Goal: Information Seeking & Learning: Learn about a topic

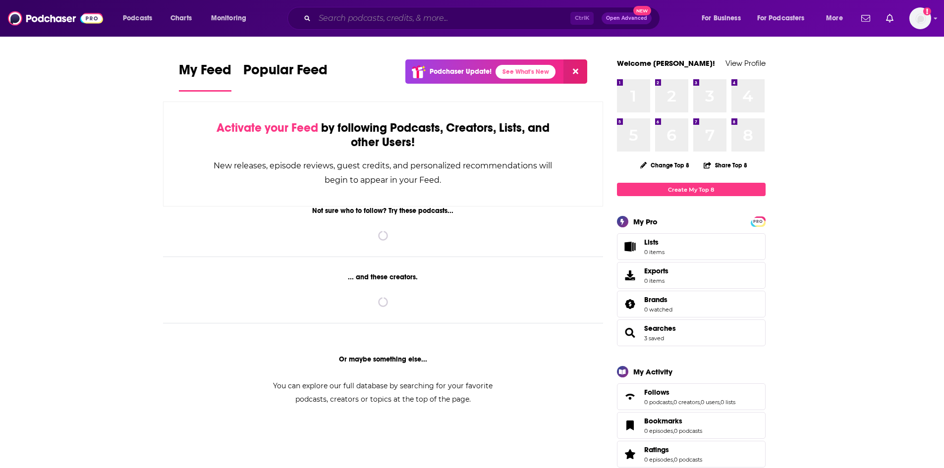
click at [326, 16] on input "Search podcasts, credits, & more..." at bounding box center [443, 18] width 256 height 16
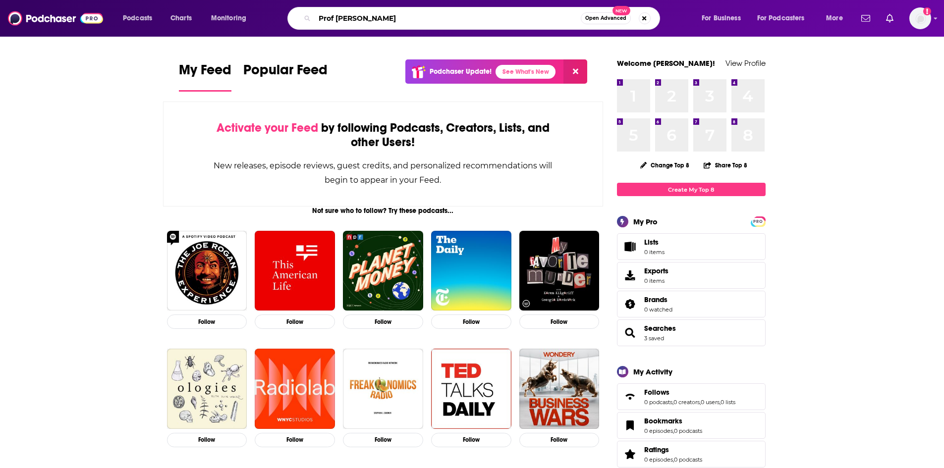
type input "Prof [PERSON_NAME]"
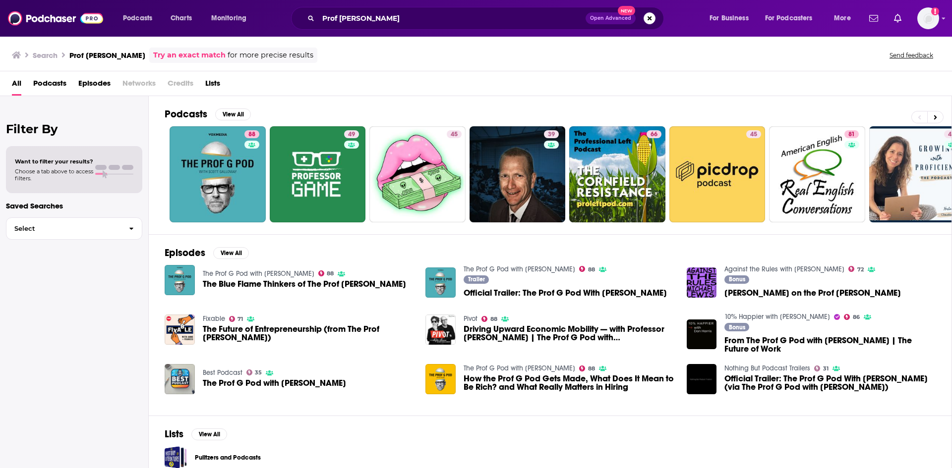
click at [266, 286] on span "The Blue Flame Thinkers of The Prof [PERSON_NAME]" at bounding box center [304, 284] width 203 height 8
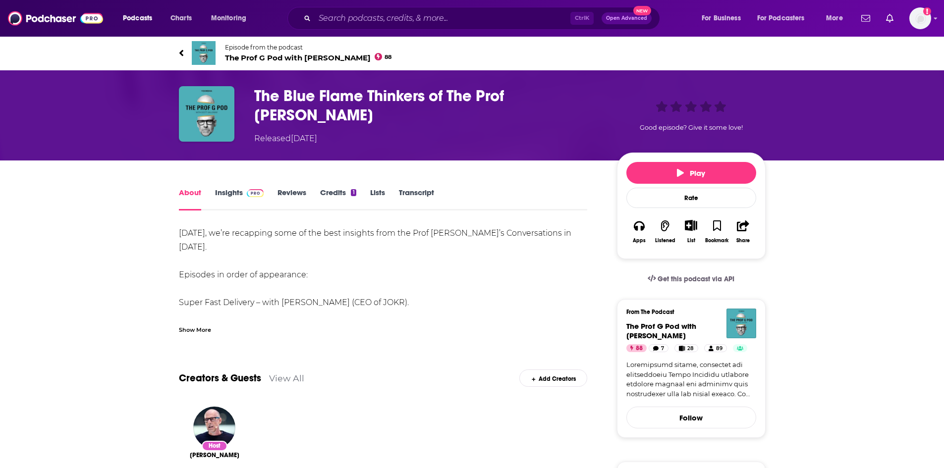
click at [227, 190] on link "Insights" at bounding box center [239, 199] width 49 height 23
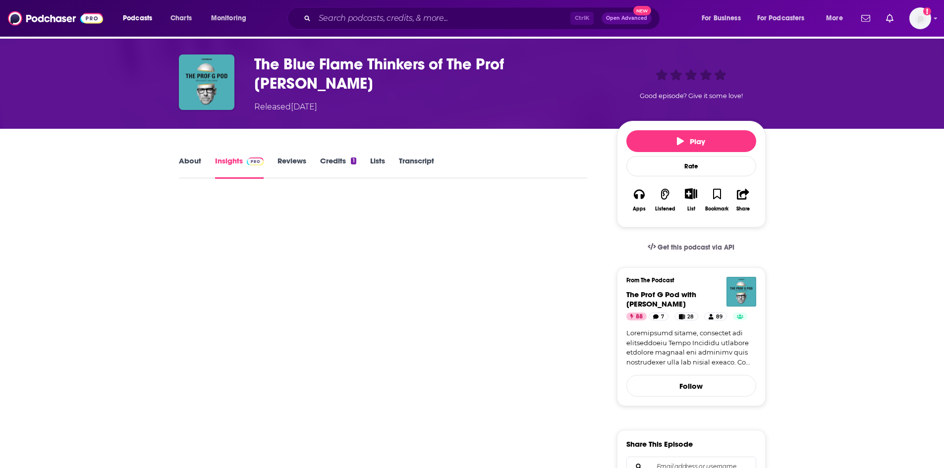
scroll to position [50, 0]
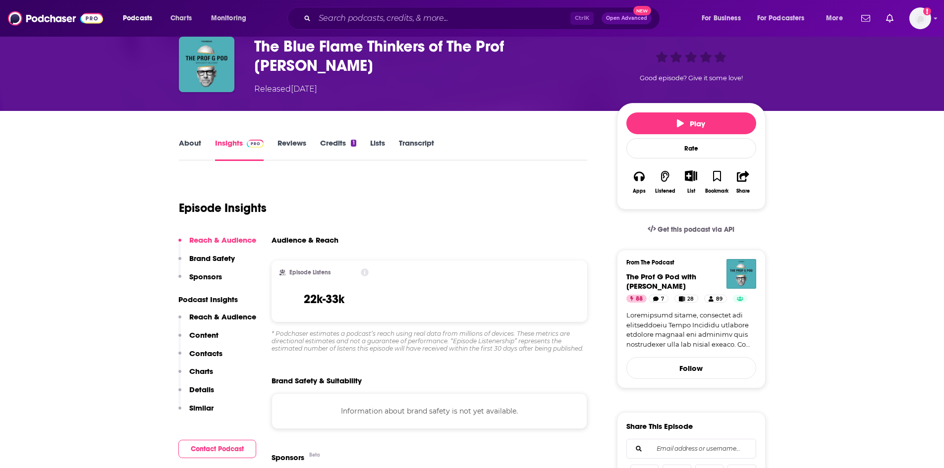
click at [197, 140] on link "About" at bounding box center [190, 149] width 22 height 23
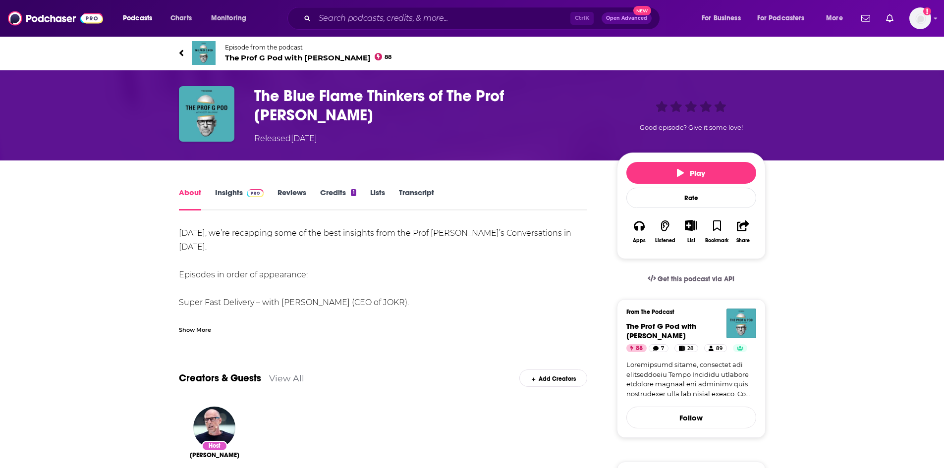
click at [235, 202] on link "Insights" at bounding box center [239, 199] width 49 height 23
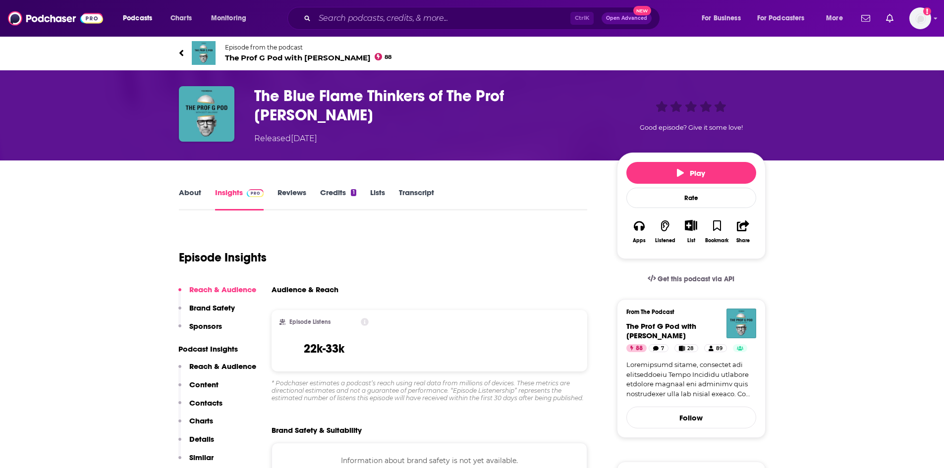
click at [232, 196] on link "Insights" at bounding box center [239, 199] width 49 height 23
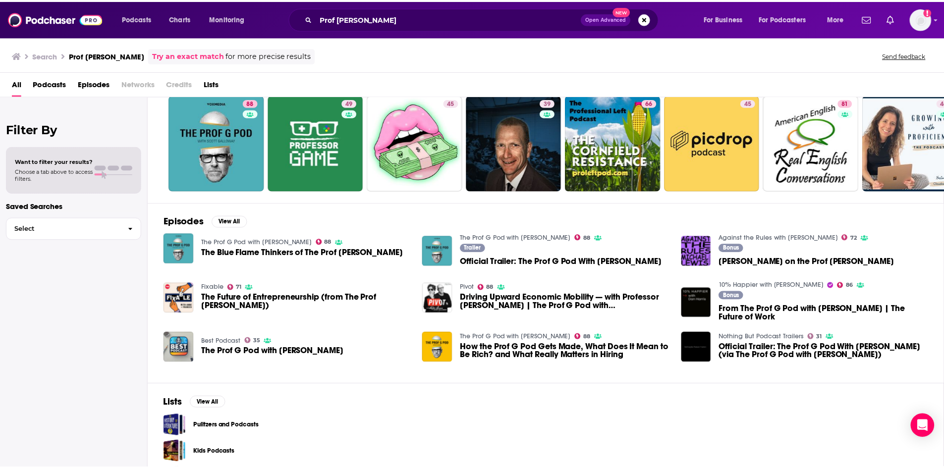
scroll to position [63, 0]
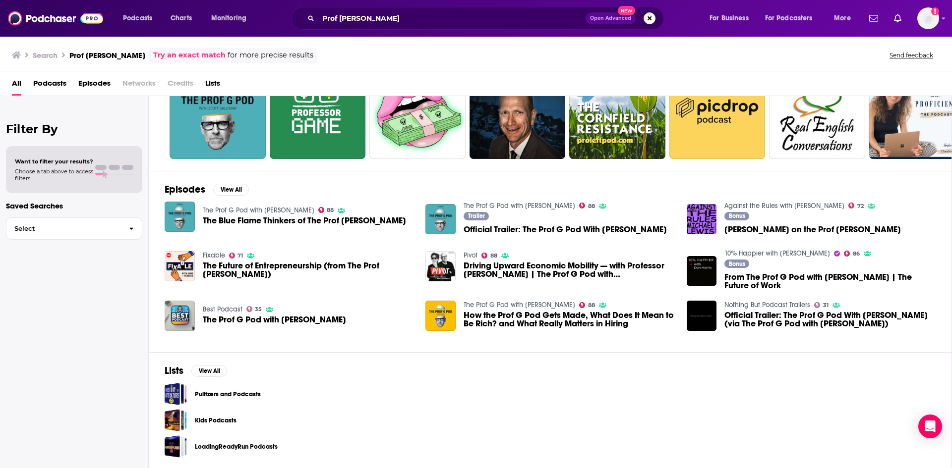
click at [290, 323] on span "The Prof G Pod with [PERSON_NAME]" at bounding box center [274, 320] width 143 height 8
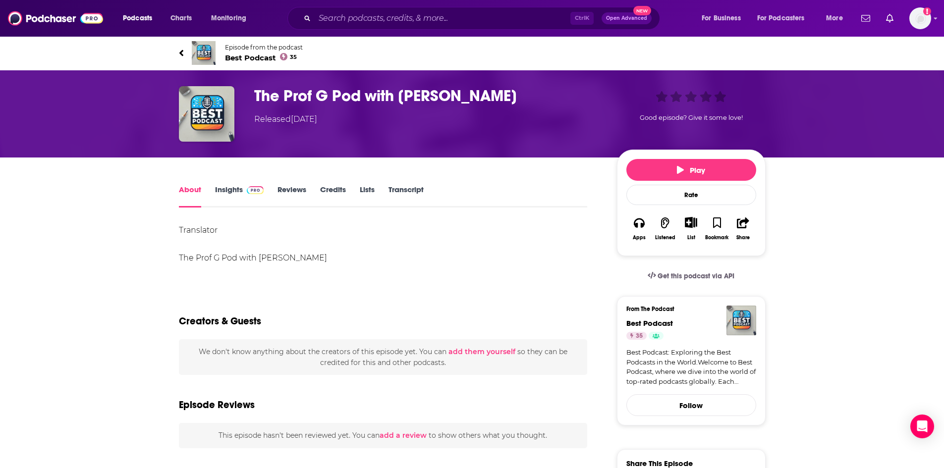
click at [232, 193] on link "Insights" at bounding box center [239, 196] width 49 height 23
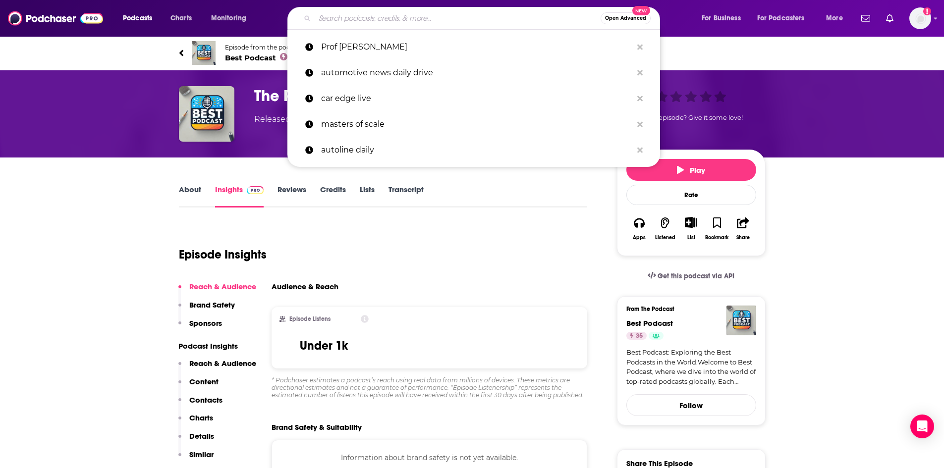
click at [320, 12] on input "Search podcasts, credits, & more..." at bounding box center [458, 18] width 286 height 16
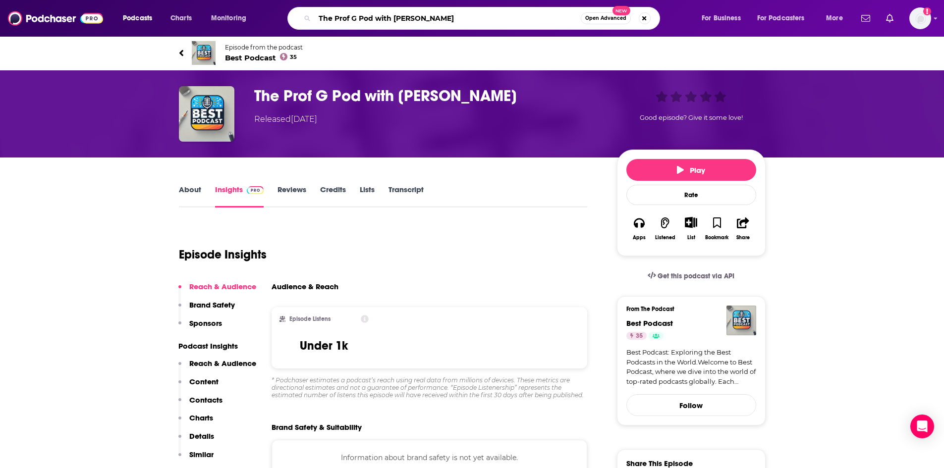
type input "The Prof G Pod with [PERSON_NAME]"
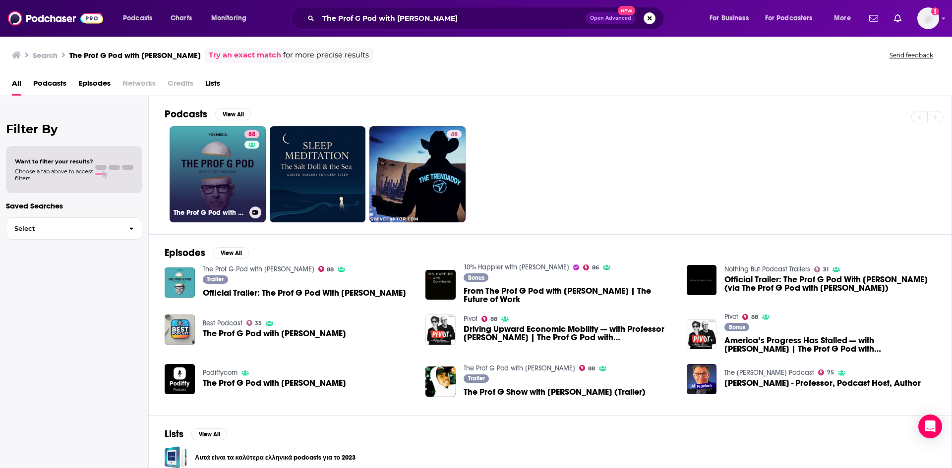
click at [226, 149] on link "88 The Prof G Pod with [PERSON_NAME]" at bounding box center [218, 174] width 96 height 96
